Goal: Information Seeking & Learning: Find specific fact

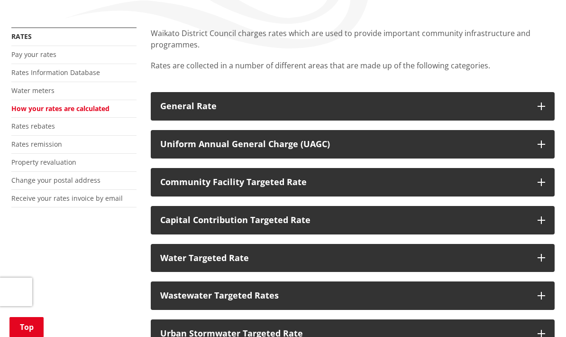
scroll to position [163, 0]
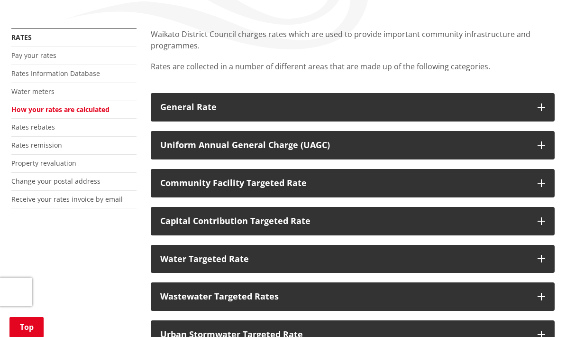
click at [339, 116] on button "General Rate" at bounding box center [353, 107] width 404 height 28
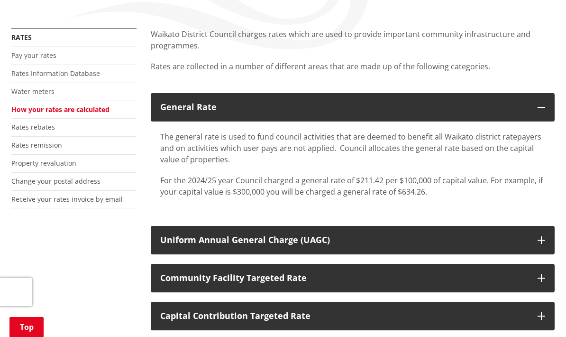
click at [88, 70] on link "Rates Information Database" at bounding box center [55, 73] width 89 height 9
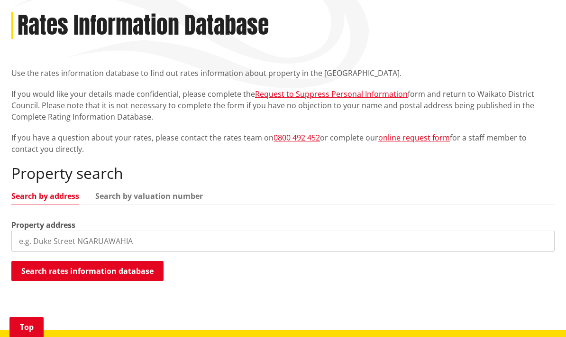
scroll to position [157, 0]
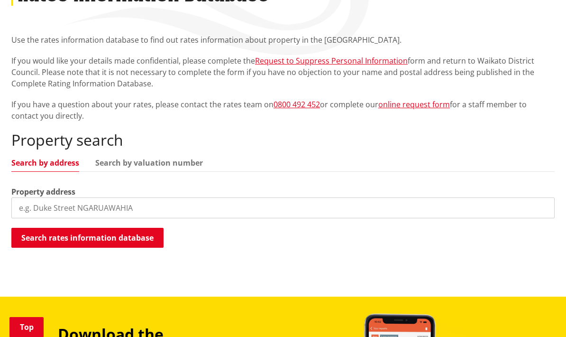
click at [99, 212] on input "search" at bounding box center [283, 207] width 544 height 21
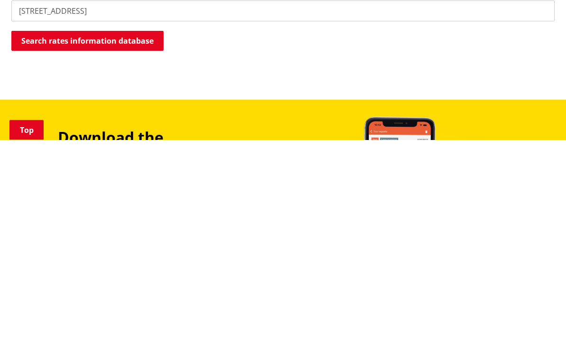
click at [136, 228] on button "Search rates information database" at bounding box center [87, 238] width 152 height 20
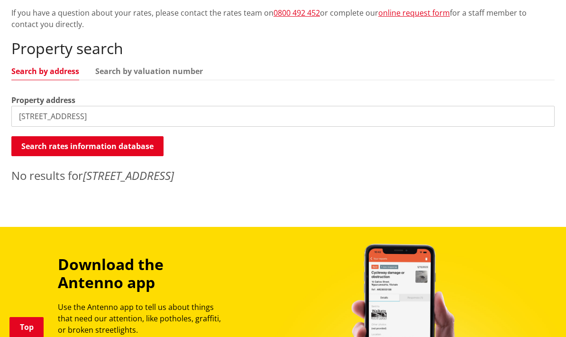
scroll to position [249, 0]
click at [188, 68] on link "Search by valuation number" at bounding box center [149, 72] width 108 height 8
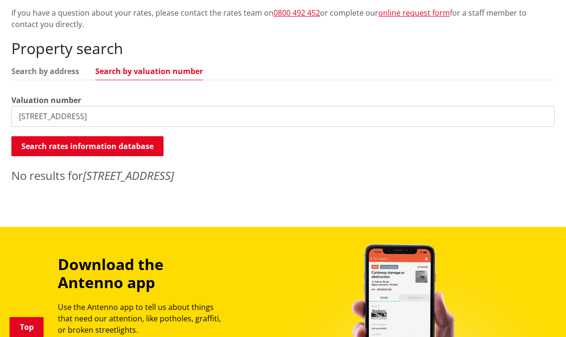
click at [132, 115] on input "582 Rutherfurd road, taupiri" at bounding box center [283, 116] width 544 height 21
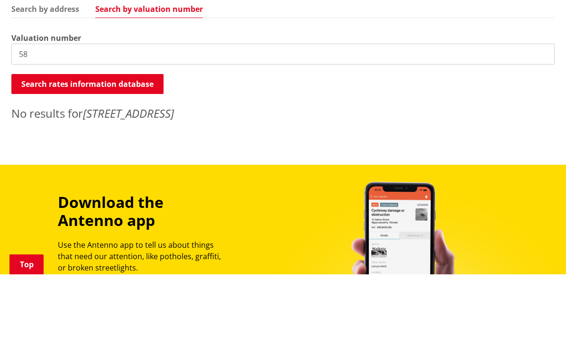
type input "5"
type input "04401/369.02"
click at [101, 137] on button "Search rates information database" at bounding box center [87, 147] width 152 height 20
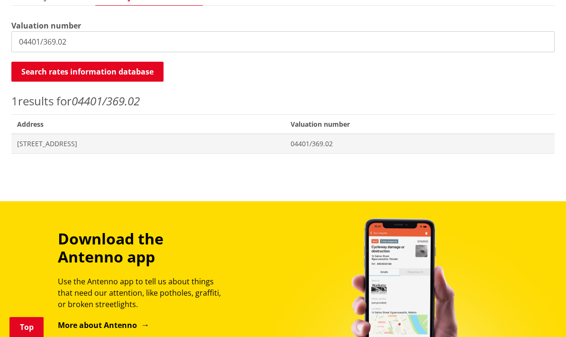
scroll to position [323, 0]
click at [94, 139] on span "[STREET_ADDRESS]" at bounding box center [148, 143] width 262 height 9
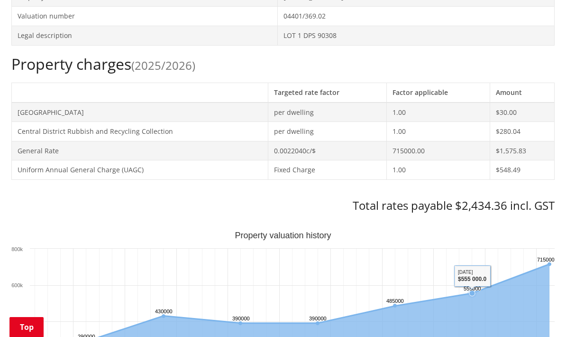
scroll to position [360, 0]
